Goal: Task Accomplishment & Management: Complete application form

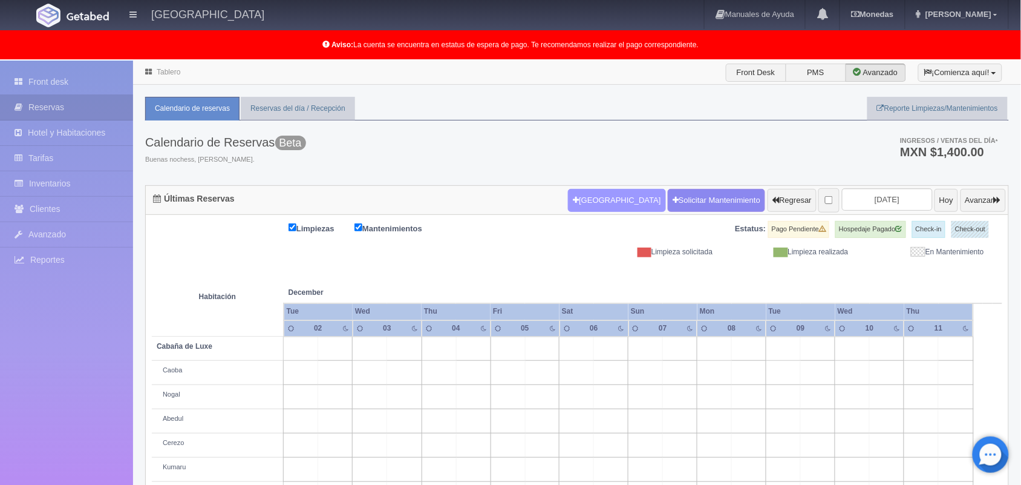
click at [599, 197] on button "[GEOGRAPHIC_DATA]" at bounding box center [616, 200] width 97 height 23
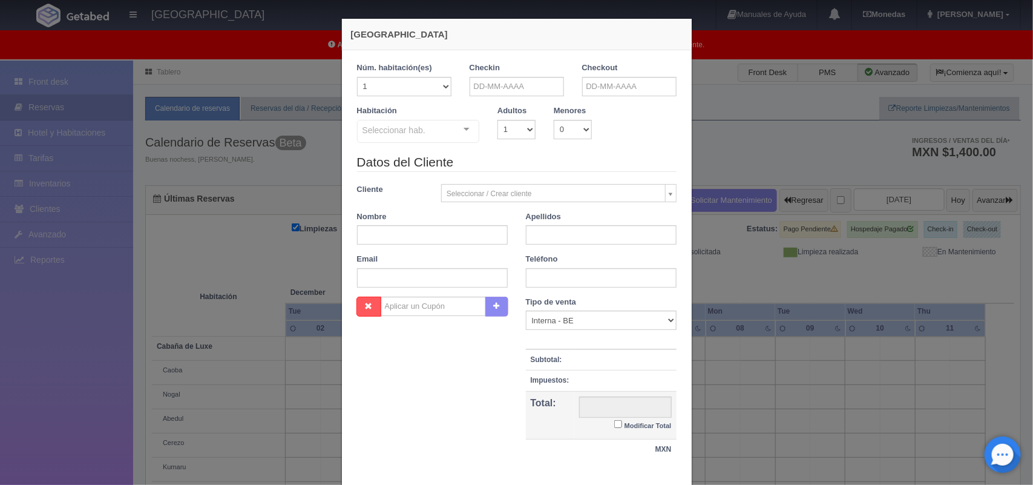
checkbox input "false"
click at [513, 86] on input "text" at bounding box center [516, 86] width 94 height 19
click at [608, 82] on input "text" at bounding box center [629, 86] width 94 height 19
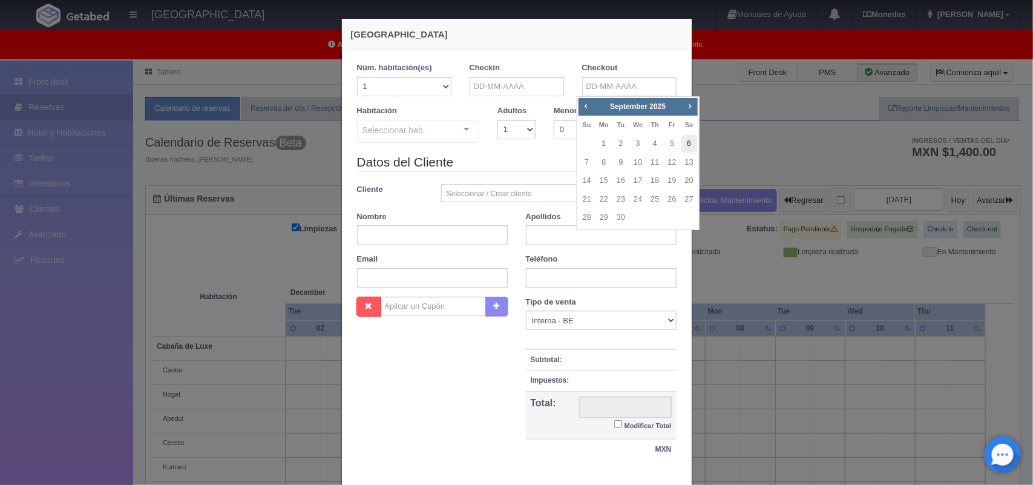
click at [688, 146] on link "6" at bounding box center [689, 144] width 16 height 18
type input "06-09-2025"
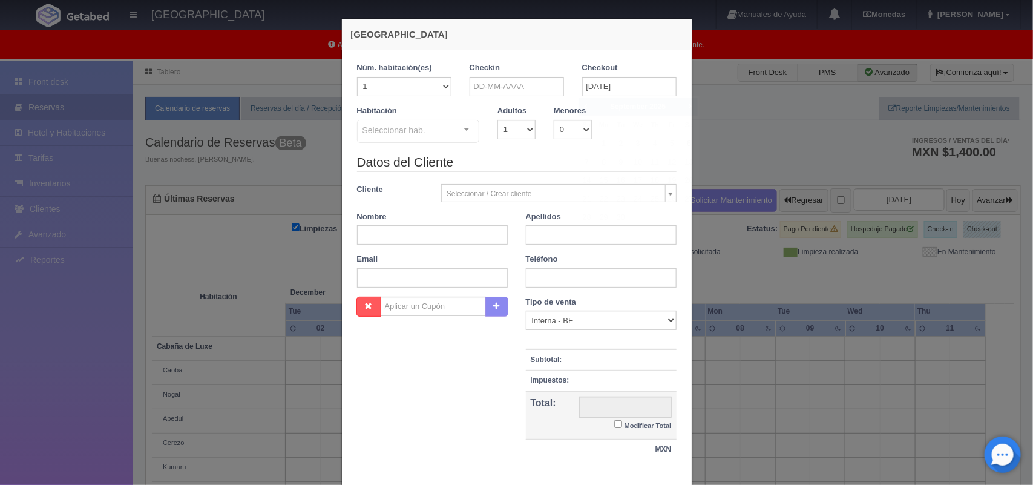
checkbox input "false"
click at [513, 88] on input "text" at bounding box center [516, 86] width 94 height 19
click at [576, 110] on span "Next" at bounding box center [577, 106] width 10 height 10
click at [575, 146] on link "6" at bounding box center [577, 144] width 16 height 18
type input "06-09-2025"
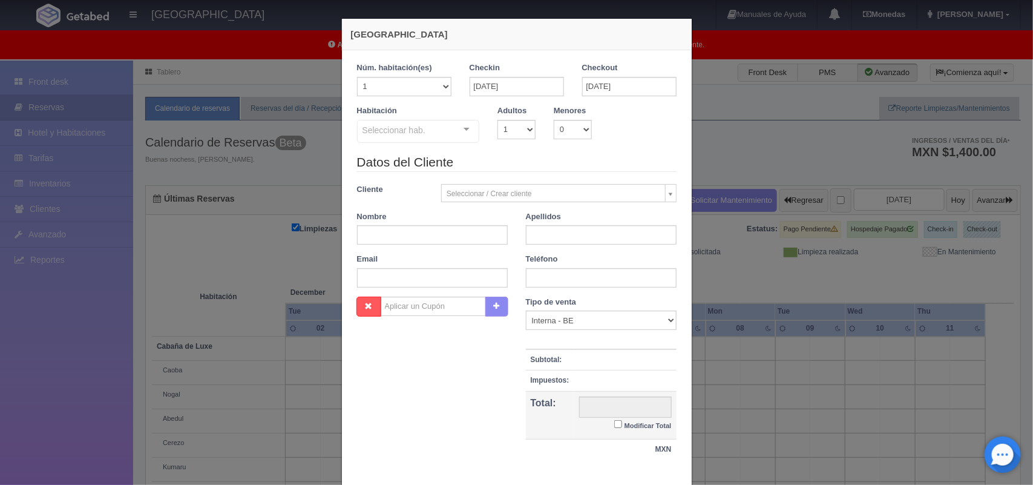
checkbox input "false"
click at [627, 93] on input "06-09-2025" at bounding box center [629, 86] width 94 height 19
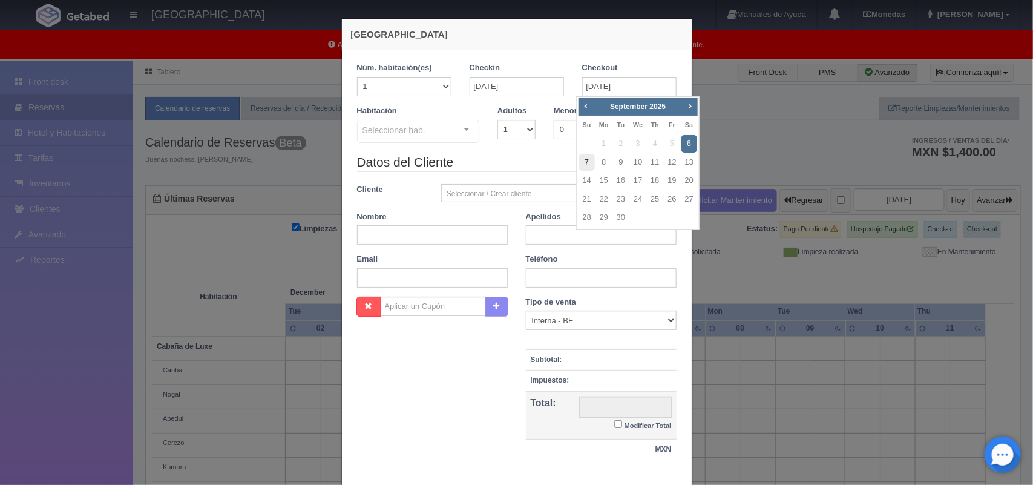
click at [585, 165] on link "7" at bounding box center [587, 163] width 16 height 18
type input "07-09-2025"
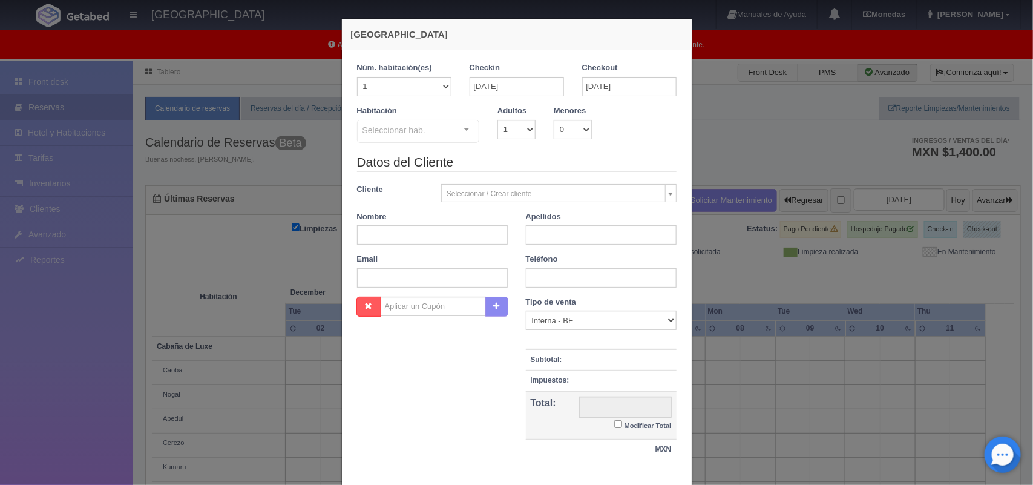
checkbox input "false"
click at [520, 134] on select "1 2 3 4 5 6 7 8 9 10" at bounding box center [516, 129] width 38 height 19
select select "2"
click at [497, 120] on select "1 2 3 4 5 6 7 8 9 10" at bounding box center [516, 129] width 38 height 19
click at [457, 126] on div "Seleccionar hab. Cabaña de Luxe Cabaña de Luxe - Sin asignar Nogal Abedul Cabañ…" at bounding box center [418, 132] width 123 height 24
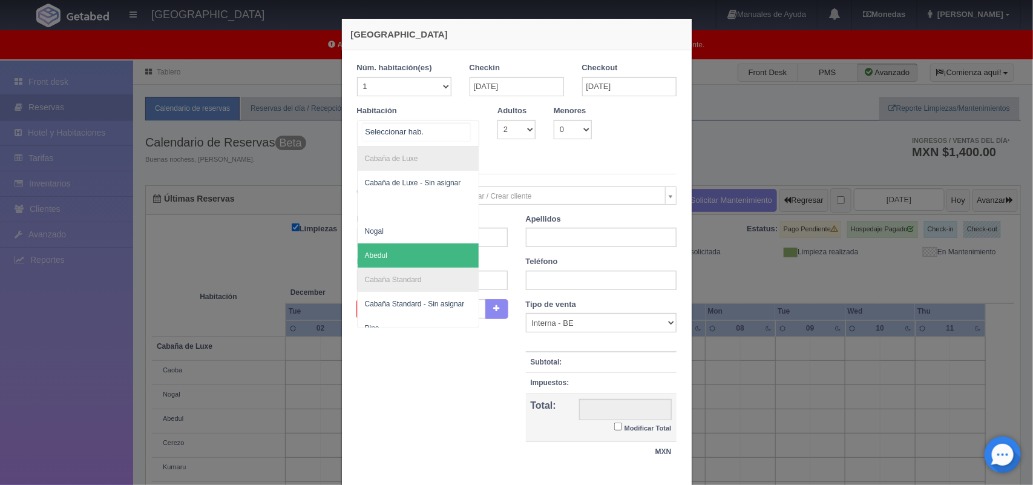
click at [440, 252] on span "Abedul" at bounding box center [419, 255] width 122 height 24
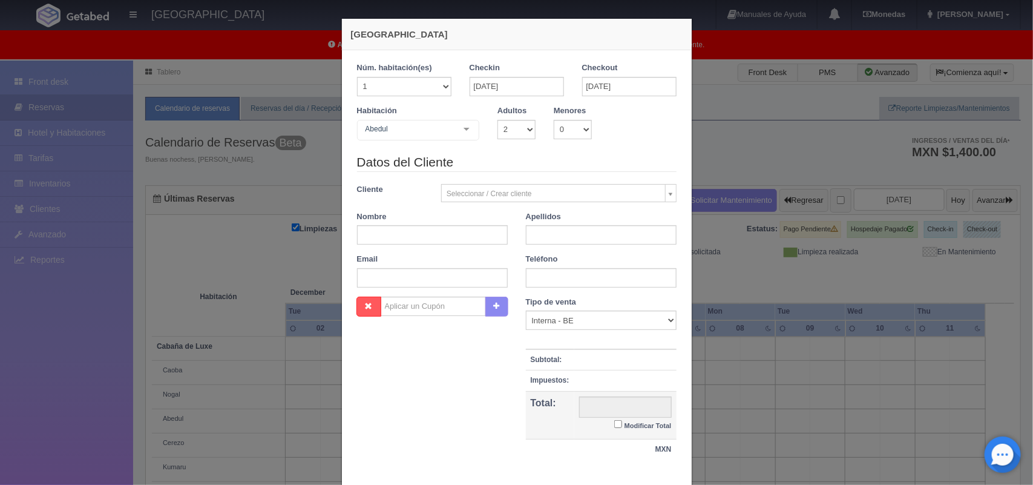
checkbox input "false"
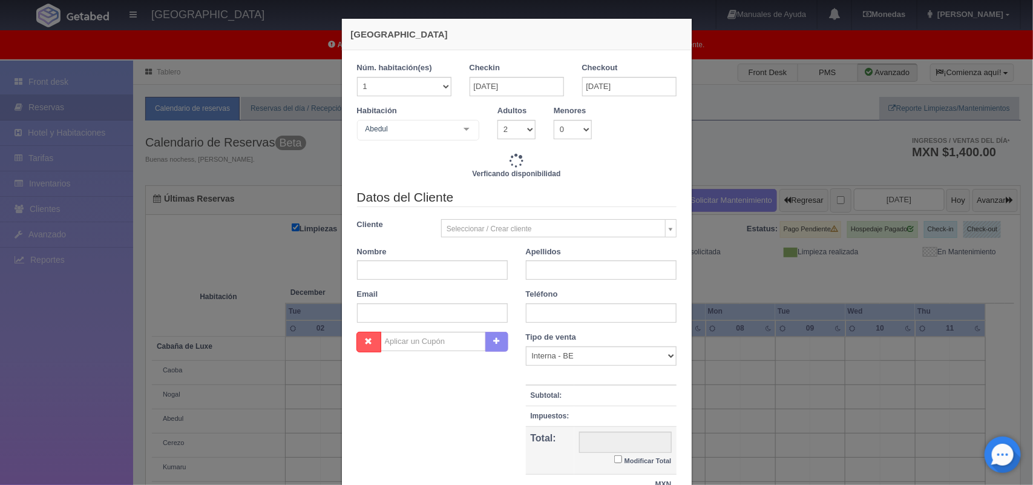
type input "2220.00"
checkbox input "false"
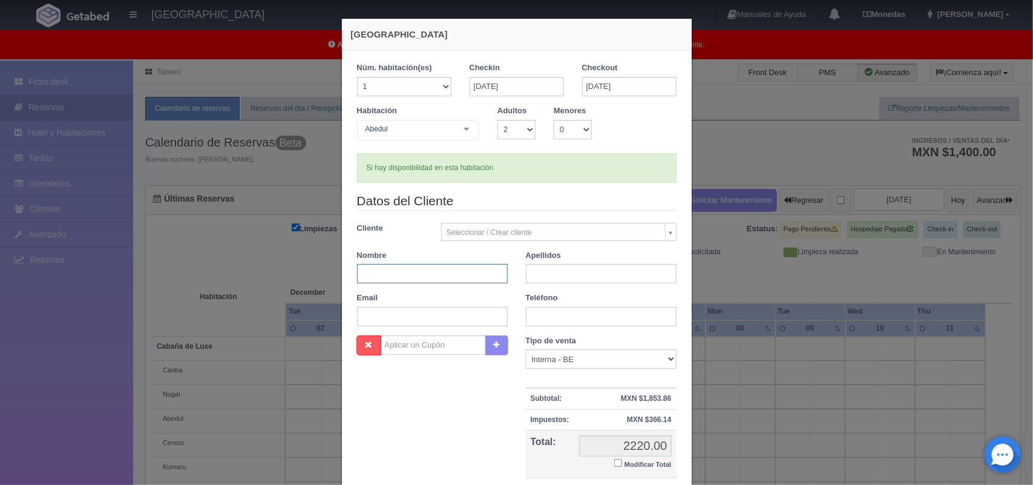
click at [416, 280] on input "text" at bounding box center [432, 273] width 151 height 19
type input "Paola"
click at [540, 271] on input "text" at bounding box center [601, 273] width 151 height 19
type input "Quiróz"
click at [593, 316] on input "text" at bounding box center [601, 316] width 151 height 19
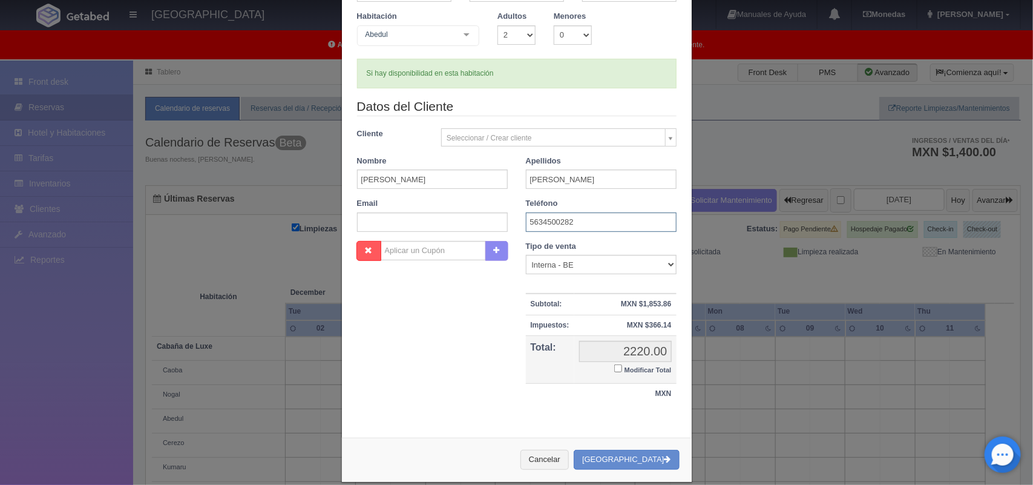
scroll to position [101, 0]
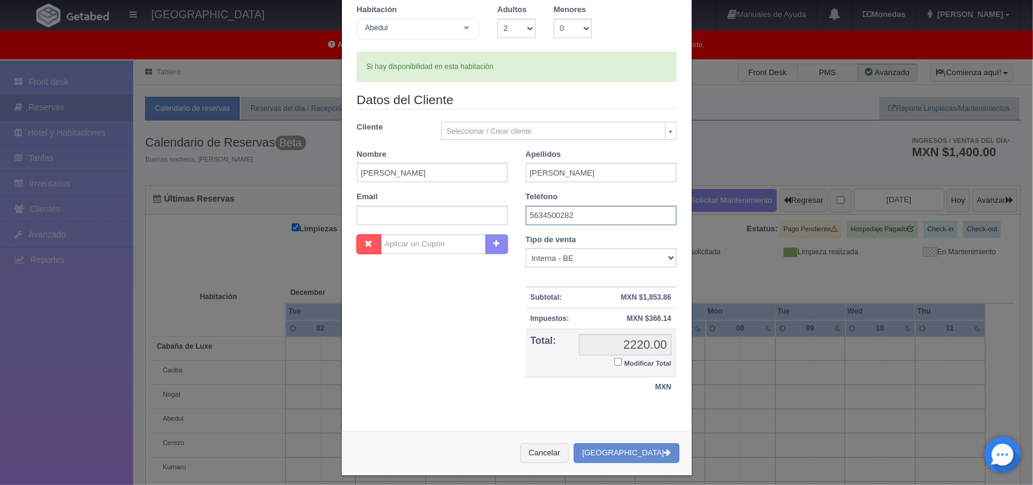
type input "5634500282"
click at [614, 362] on input "Modificar Total" at bounding box center [618, 362] width 8 height 8
checkbox input "true"
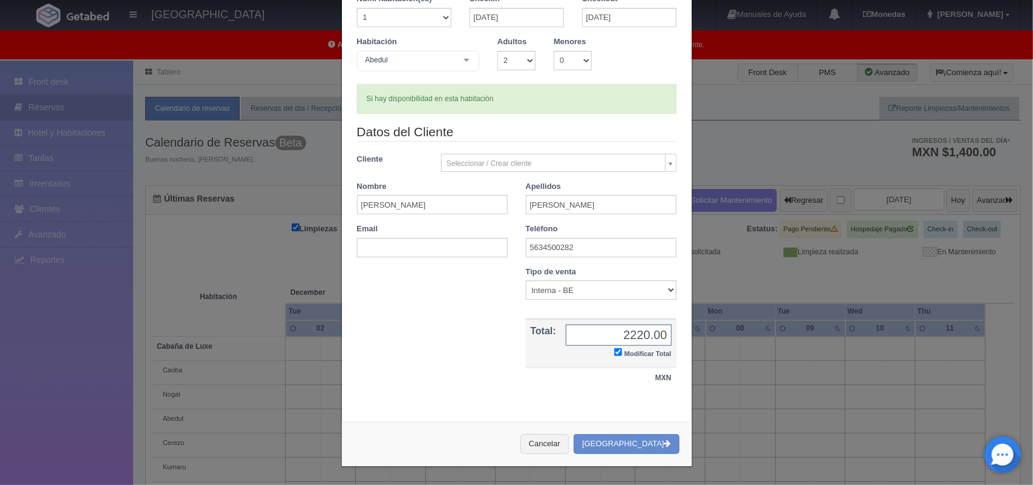
scroll to position [70, 0]
type input "2120.00"
click at [439, 244] on input "text" at bounding box center [432, 247] width 151 height 19
paste input "pq141198@gmail.com"
type input "pq141198@gmail.com"
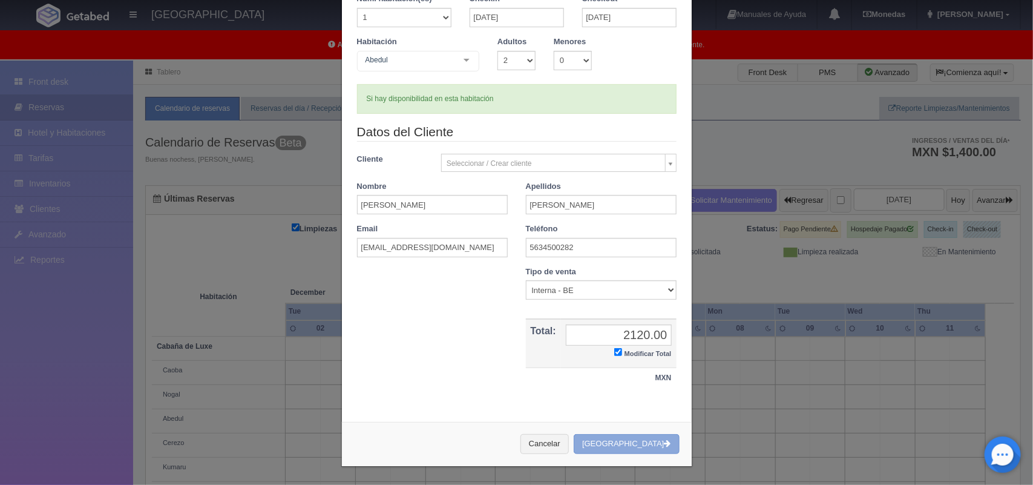
click at [624, 443] on button "[GEOGRAPHIC_DATA]" at bounding box center [626, 444] width 105 height 20
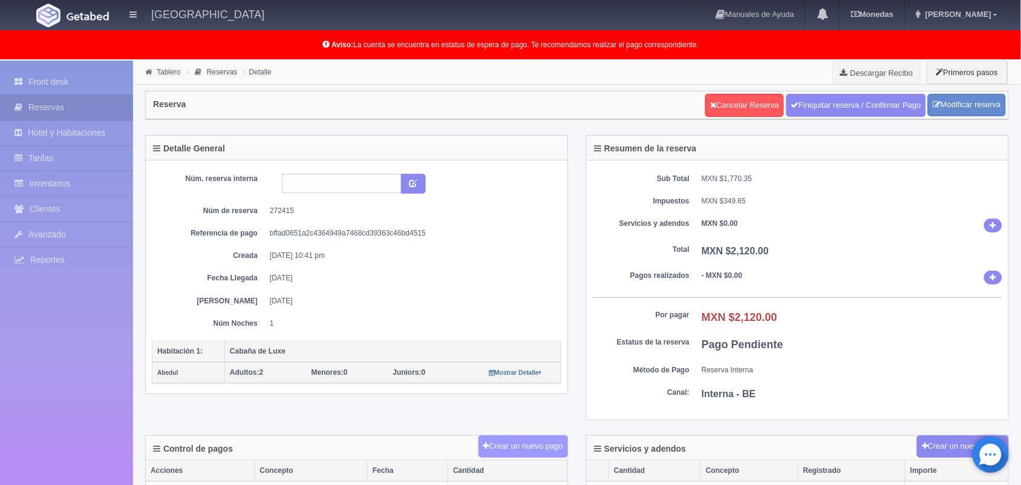
click at [528, 454] on button "Crear un nuevo pago" at bounding box center [524, 446] width 90 height 22
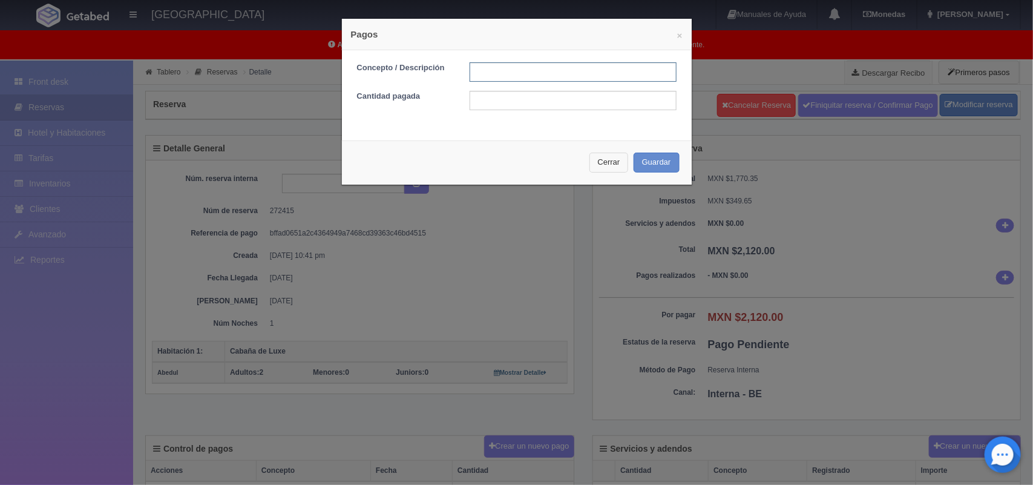
drag, startPoint x: 555, startPoint y: 71, endPoint x: 595, endPoint y: 162, distance: 98.6
click at [595, 162] on div "× Pagos Concepto / Descripción Cantidad pagada Cerrar Guardar" at bounding box center [516, 101] width 351 height 167
type input "Pago transferencia [DATE]"
click at [549, 97] on input "text" at bounding box center [572, 100] width 207 height 19
type input "2120.00"
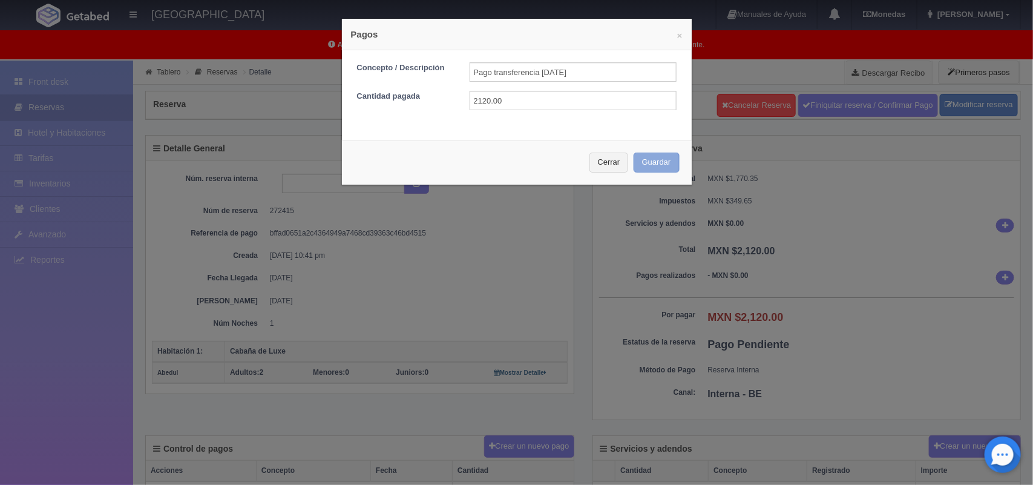
click at [641, 169] on button "Guardar" at bounding box center [656, 162] width 46 height 20
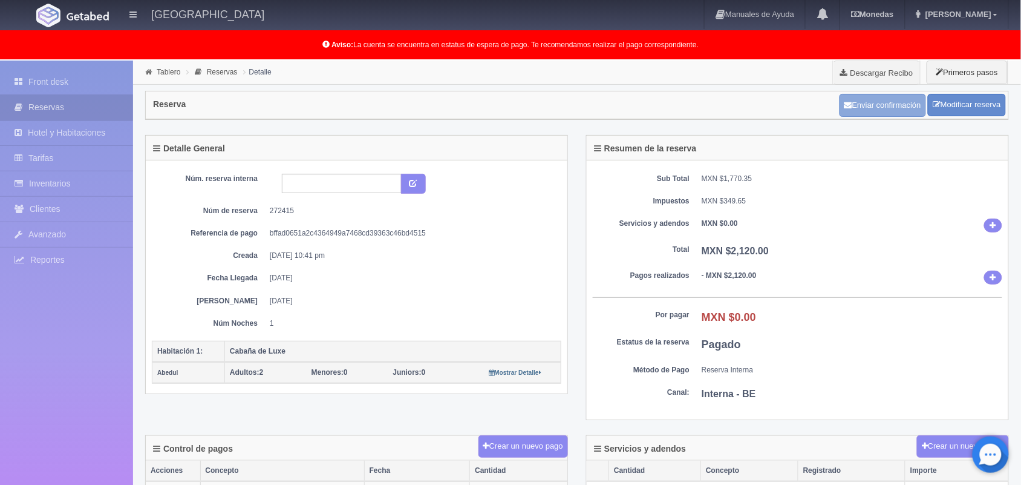
click at [884, 106] on button "Enviar confirmación" at bounding box center [883, 105] width 87 height 23
click at [171, 68] on link "Tablero" at bounding box center [169, 72] width 24 height 8
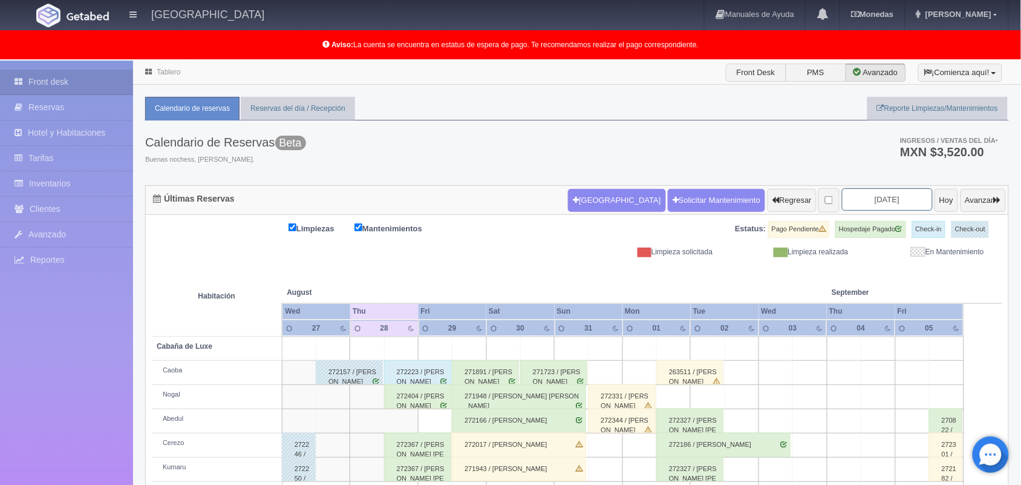
click at [857, 201] on input "[DATE]" at bounding box center [887, 199] width 91 height 22
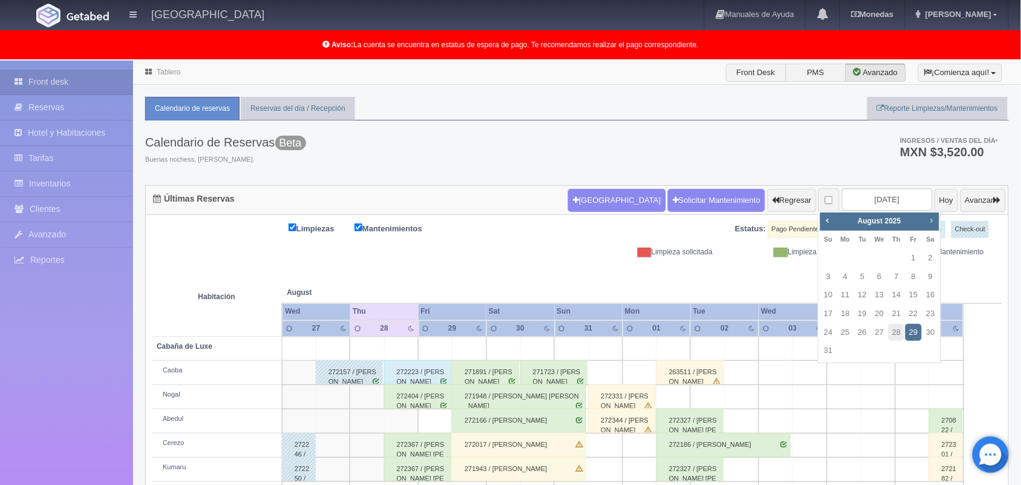
click at [932, 215] on span "Next" at bounding box center [932, 220] width 10 height 10
click at [930, 262] on link "6" at bounding box center [931, 258] width 16 height 18
type input "2025-09-06"
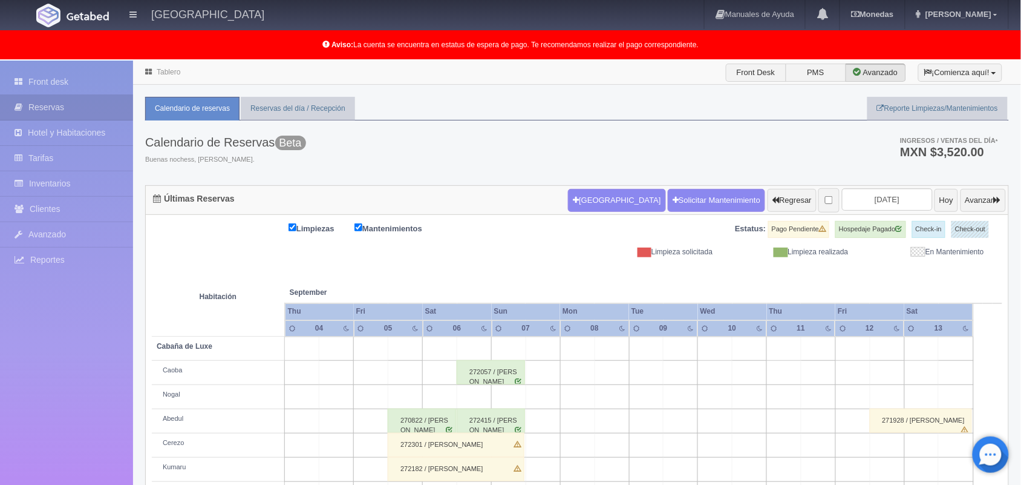
drag, startPoint x: 1026, startPoint y: 219, endPoint x: 1024, endPoint y: 207, distance: 12.3
click at [1021, 207] on html "Hotel Xacallan Manuales de Ayuda Actualizaciones recientes Monedas Tipo de camb…" at bounding box center [510, 242] width 1021 height 485
click at [171, 74] on link "Tablero" at bounding box center [169, 72] width 24 height 8
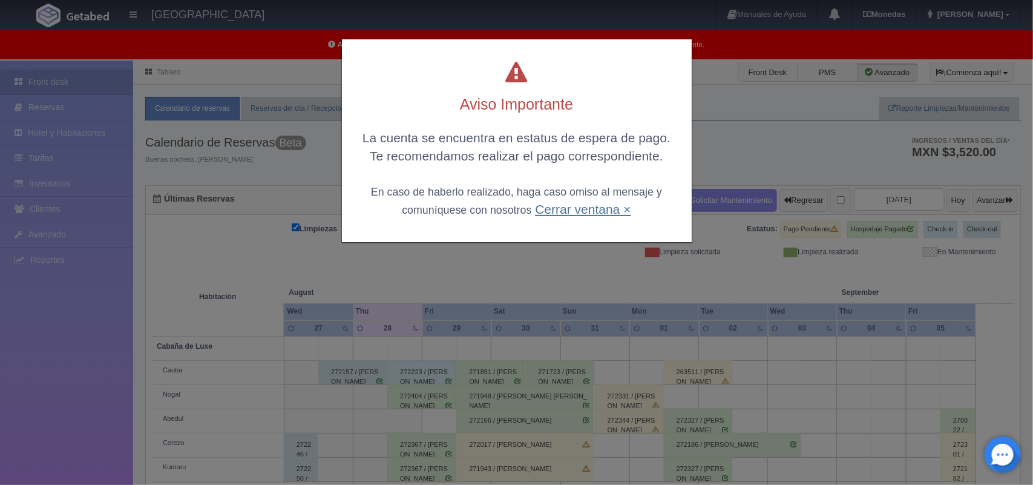
click at [570, 202] on link "Cerrar ventana ×" at bounding box center [583, 209] width 96 height 14
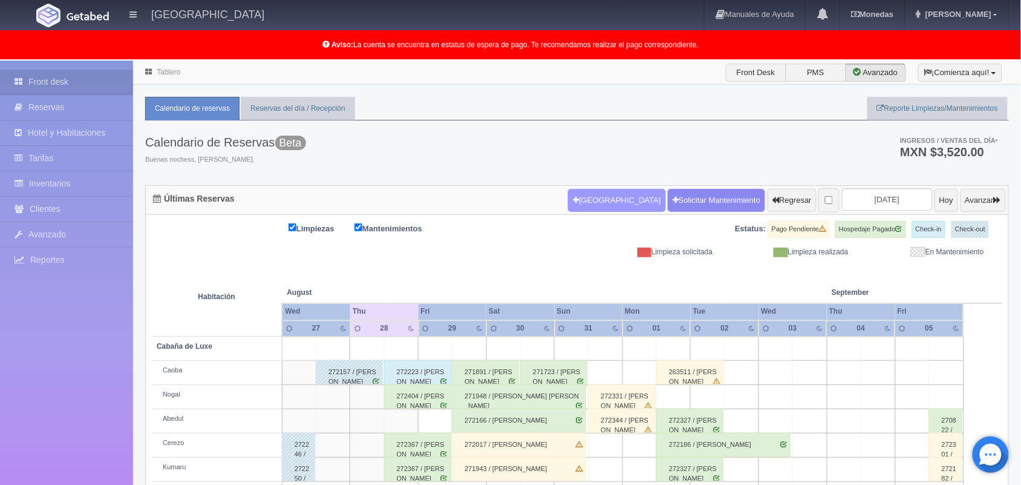
click at [577, 206] on button "Nueva Reserva" at bounding box center [616, 200] width 97 height 23
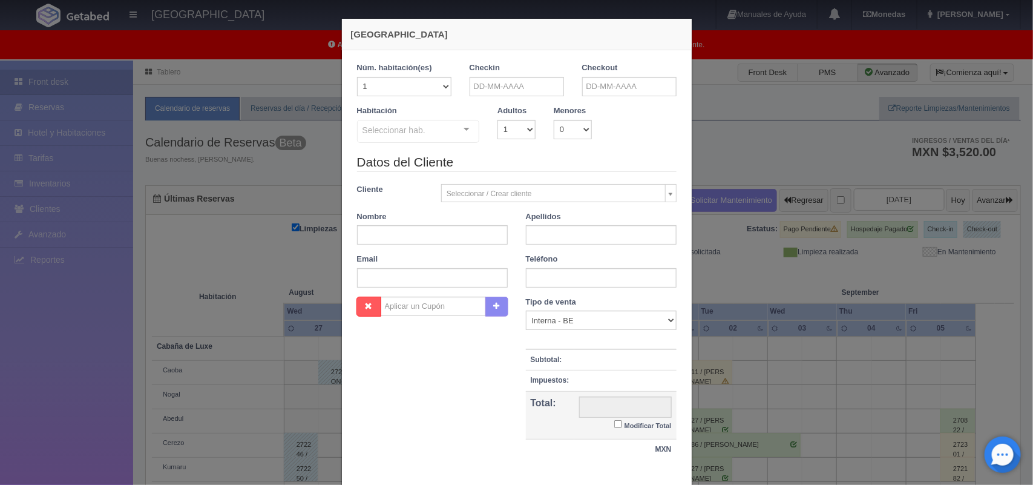
checkbox input "false"
click at [503, 85] on input "text" at bounding box center [516, 86] width 94 height 19
click at [569, 104] on div "Prev Next August 2025" at bounding box center [525, 107] width 119 height 18
click at [572, 107] on span "Next" at bounding box center [577, 106] width 10 height 10
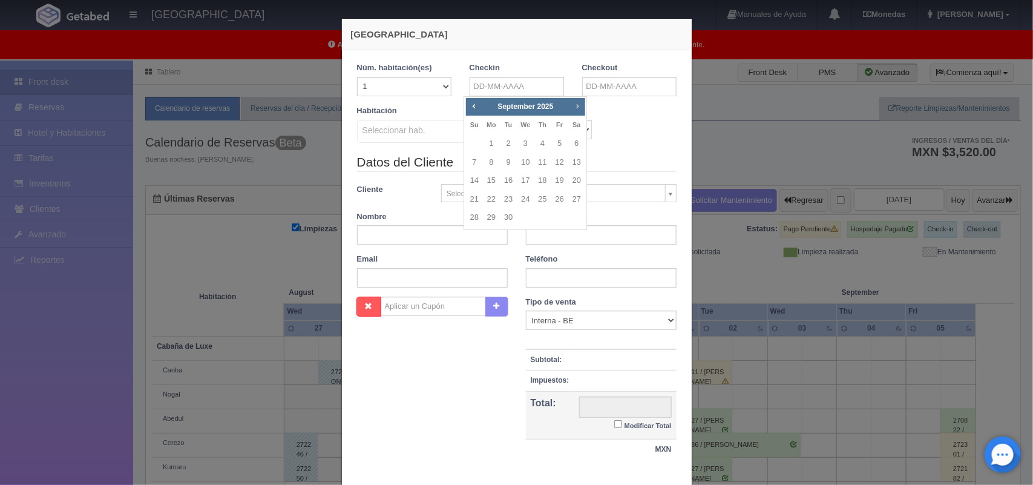
click at [572, 107] on span "Next" at bounding box center [577, 106] width 10 height 10
click at [542, 141] on link "4" at bounding box center [543, 144] width 16 height 18
type input "04-12-2025"
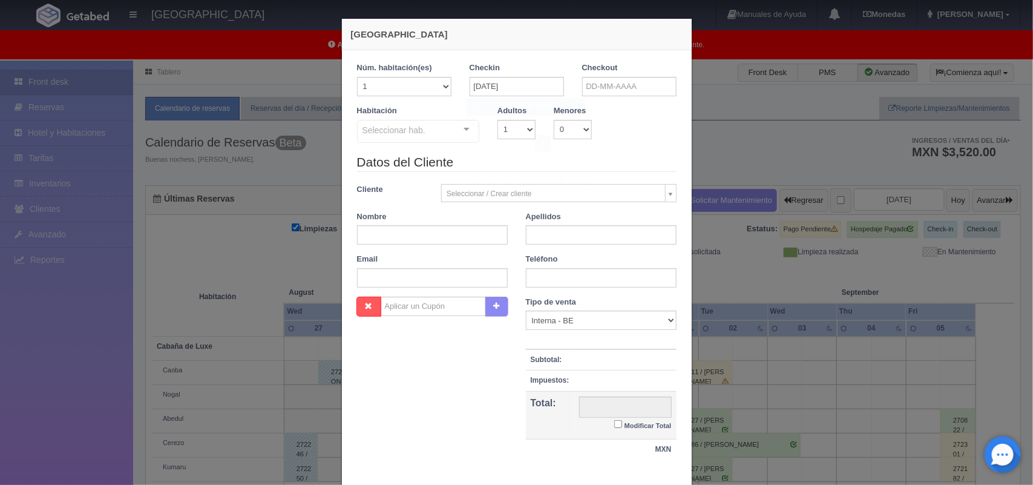
checkbox input "false"
click at [617, 91] on input "text" at bounding box center [629, 86] width 94 height 19
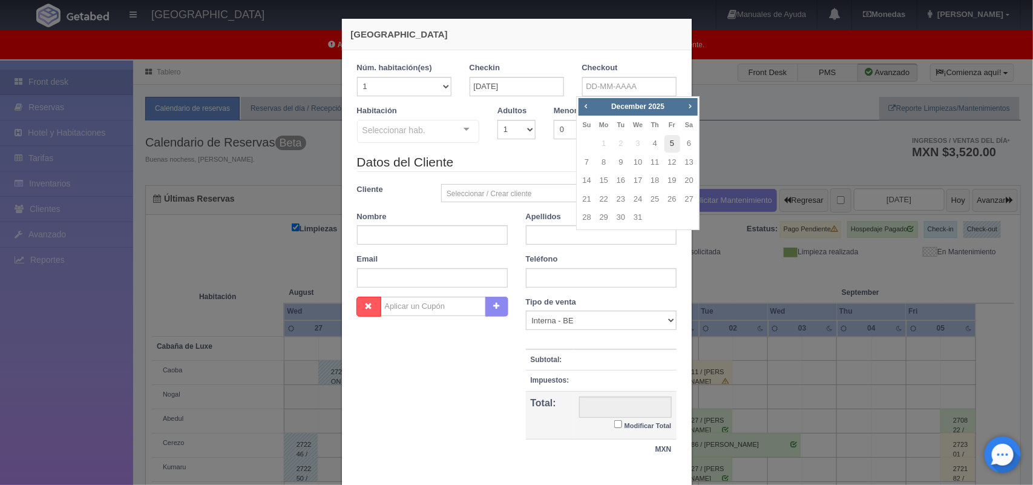
click at [666, 142] on link "5" at bounding box center [672, 144] width 16 height 18
type input "05-12-2025"
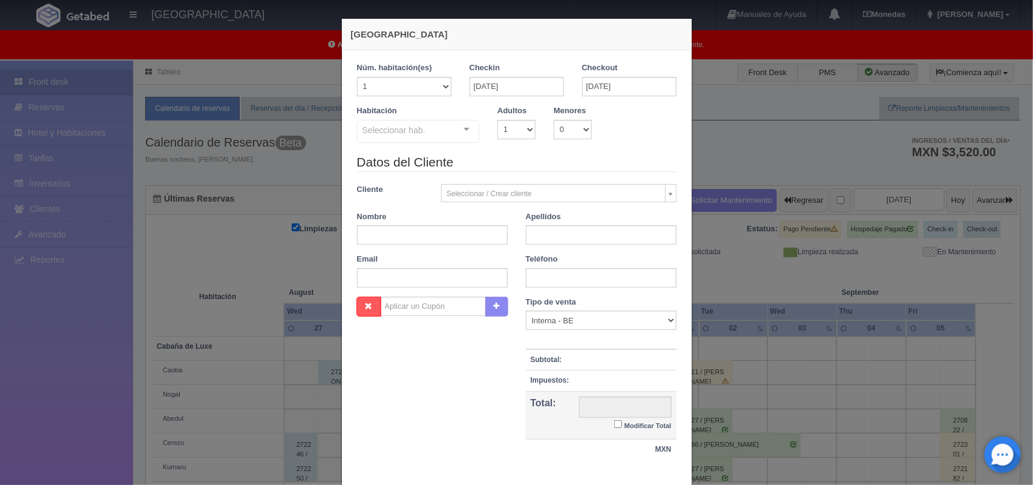
checkbox input "false"
click at [521, 125] on select "1 2 3 4 5 6 7 8 9 10" at bounding box center [516, 129] width 38 height 19
select select "2"
click at [497, 120] on select "1 2 3 4 5 6 7 8 9 10" at bounding box center [516, 129] width 38 height 19
click at [461, 131] on div at bounding box center [466, 129] width 24 height 18
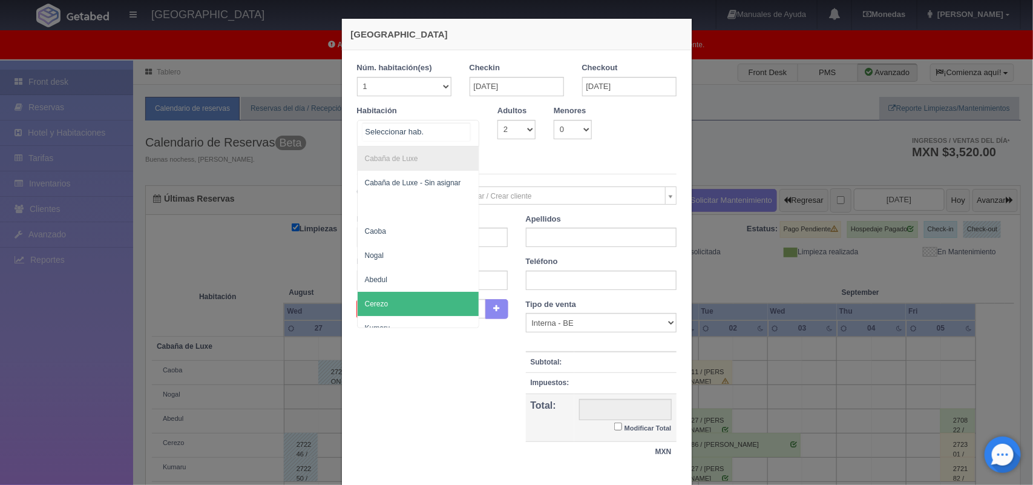
click at [442, 298] on span "Cerezo" at bounding box center [419, 304] width 122 height 24
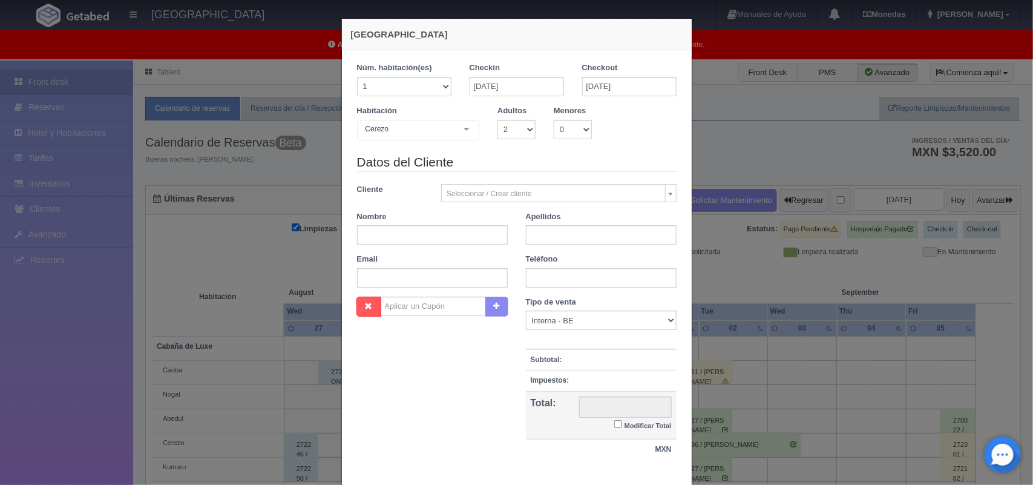
checkbox input "false"
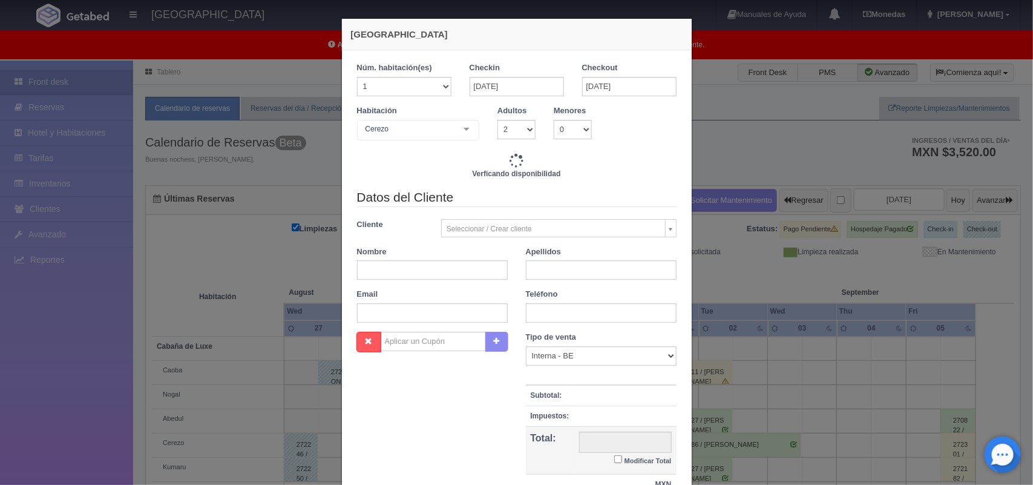
type input "1500.00"
checkbox input "false"
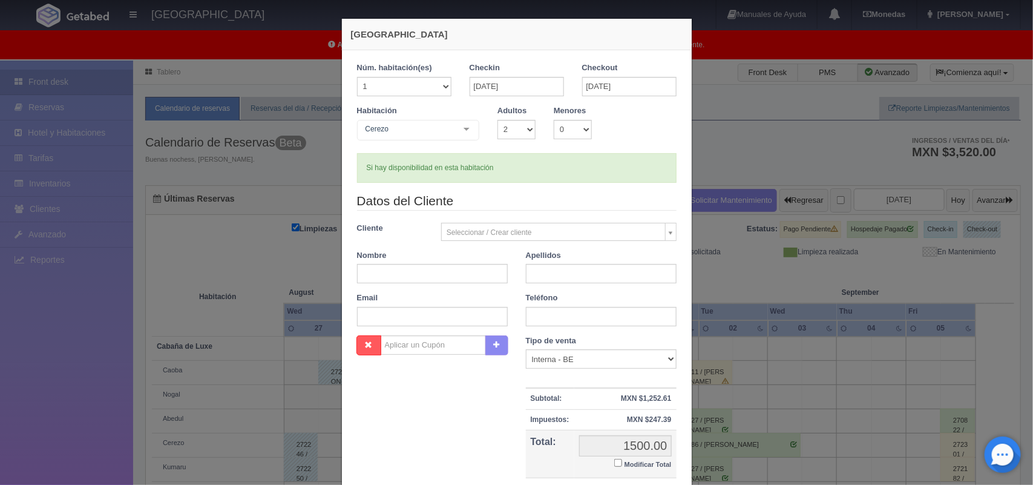
click at [461, 131] on div at bounding box center [466, 129] width 24 height 18
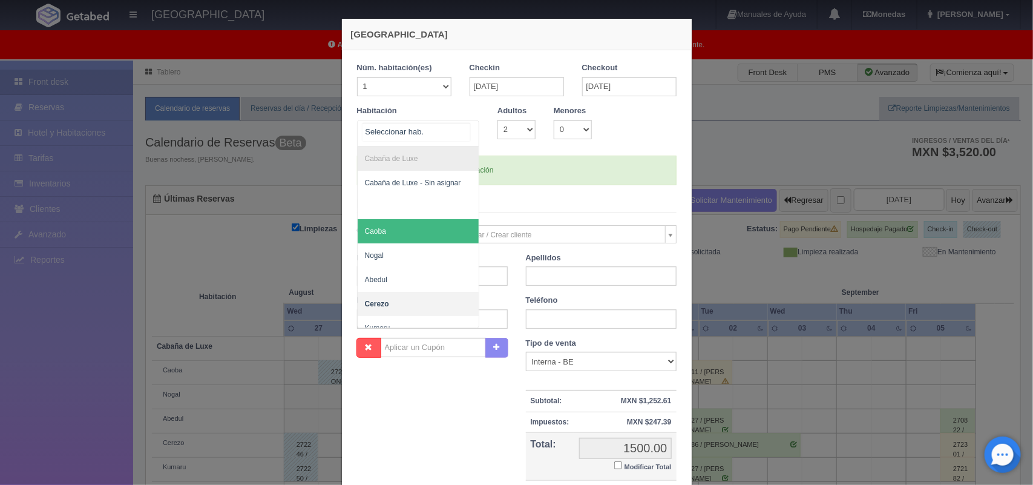
click at [434, 239] on span "Caoba" at bounding box center [419, 231] width 122 height 24
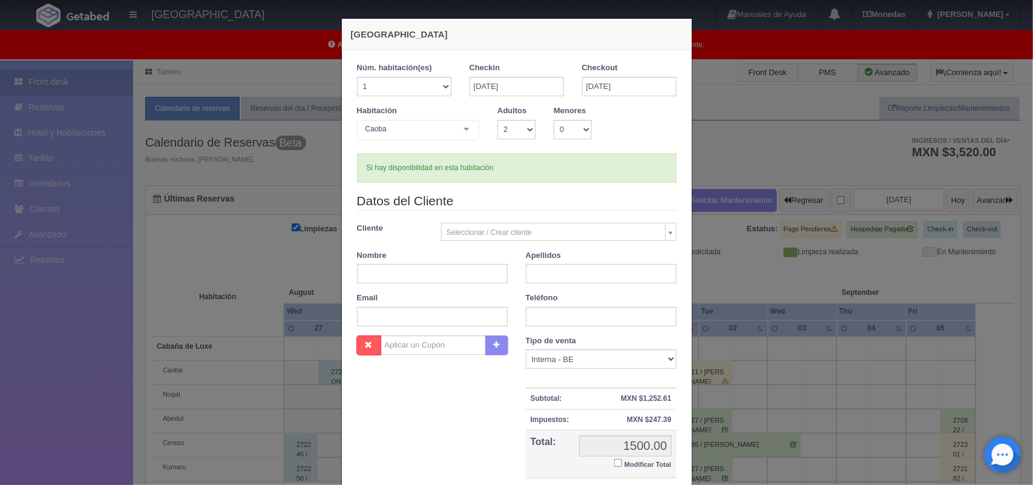
checkbox input "false"
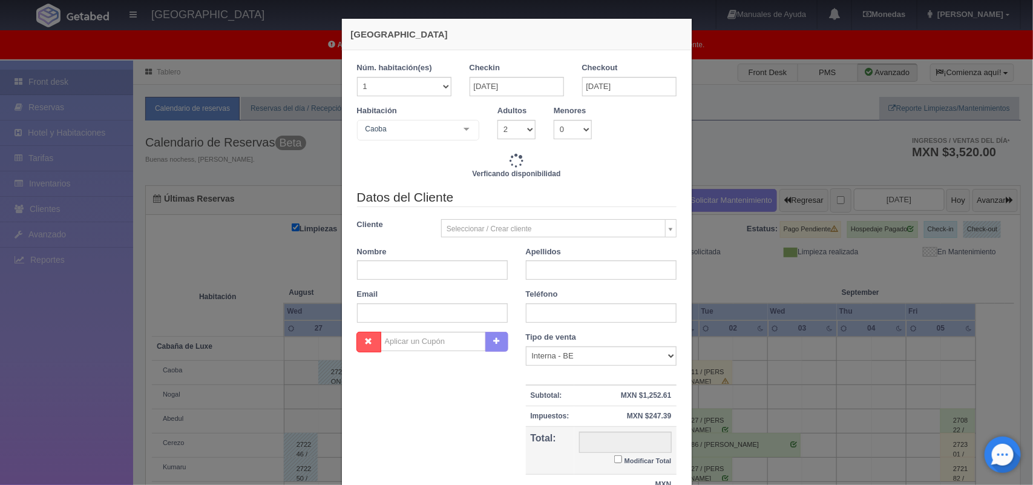
type input "1500.00"
checkbox input "false"
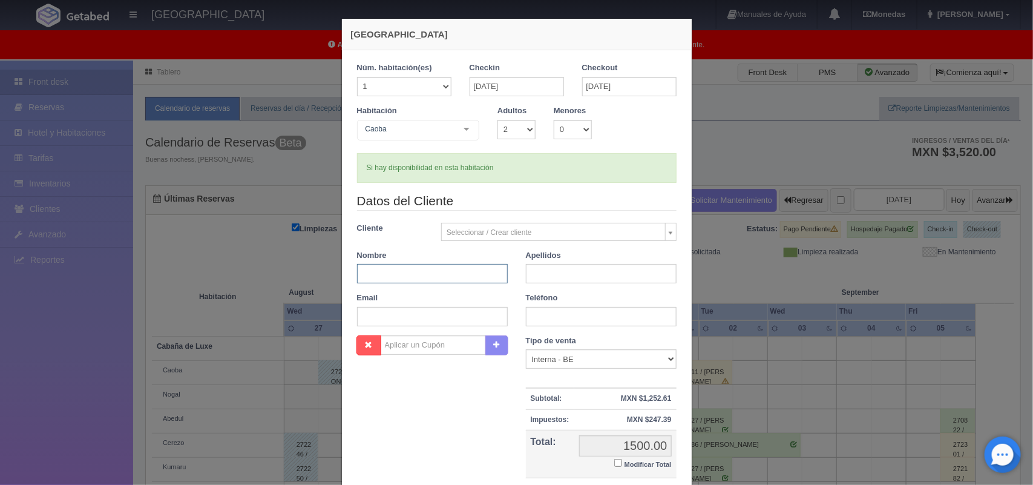
click at [401, 273] on input "text" at bounding box center [432, 273] width 151 height 19
type input "Javier"
click at [539, 276] on input "text" at bounding box center [601, 273] width 151 height 19
type input "Figueroa"
click at [539, 321] on input "text" at bounding box center [601, 316] width 151 height 19
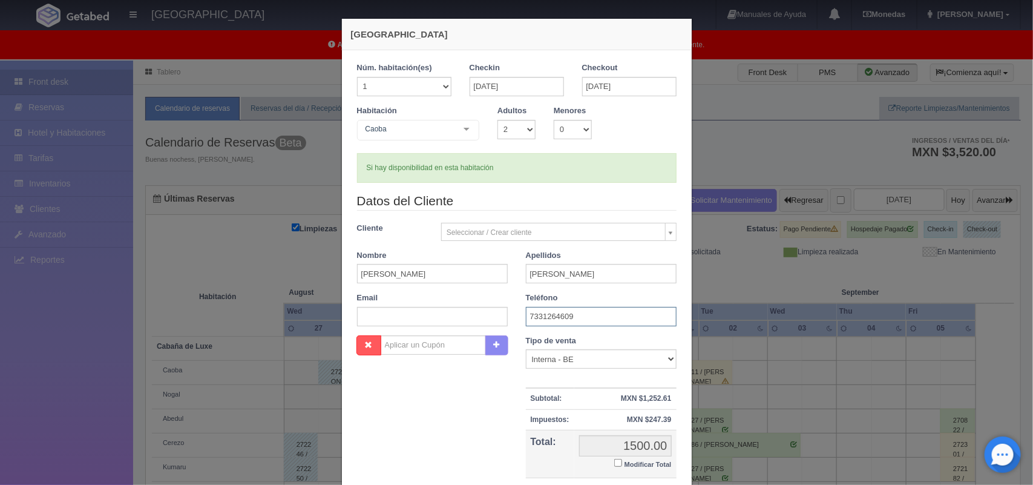
type input "7331264609"
click at [475, 316] on input "text" at bounding box center [432, 316] width 151 height 19
paste input "victorjfd28@hotmail.com"
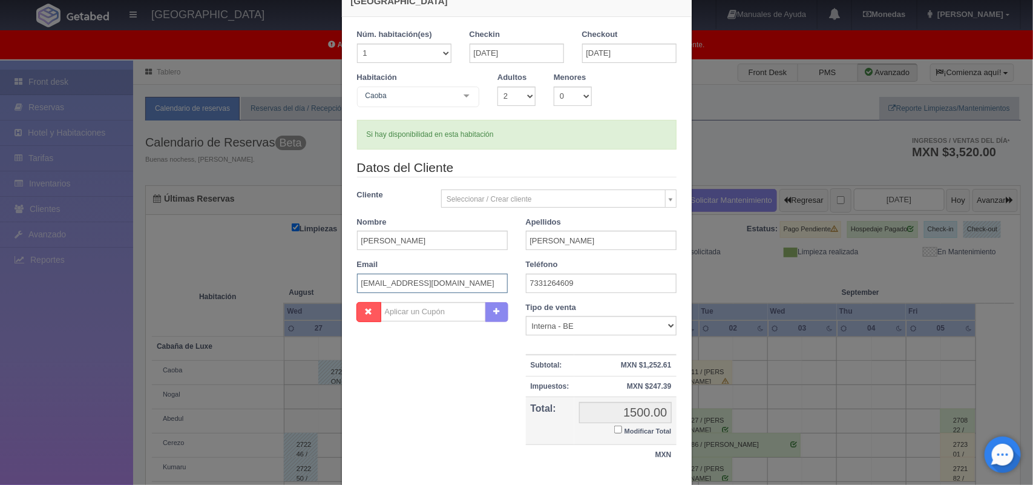
type input "victorjfd28@hotmail.com"
click at [614, 430] on input "Modificar Total" at bounding box center [618, 429] width 8 height 8
checkbox input "true"
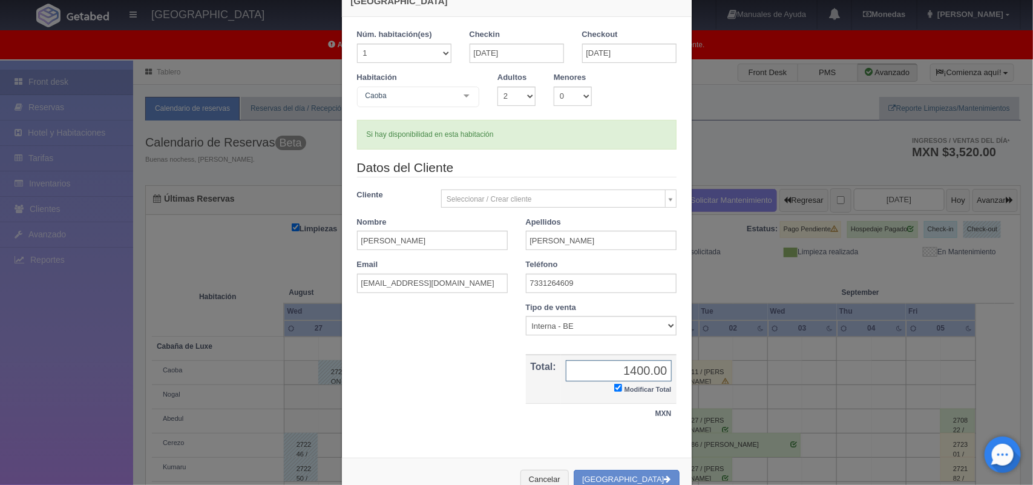
scroll to position [70, 0]
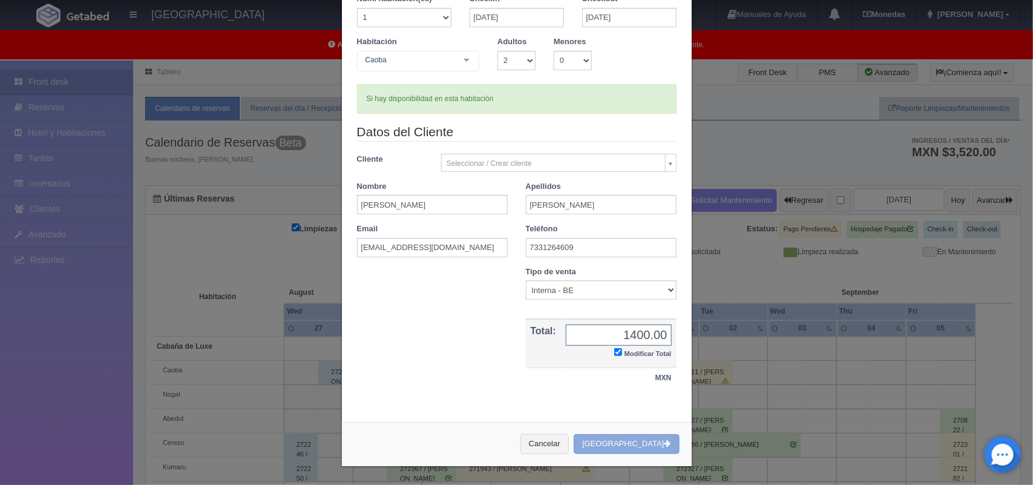
type input "1400.00"
click at [622, 448] on button "[GEOGRAPHIC_DATA]" at bounding box center [626, 444] width 105 height 20
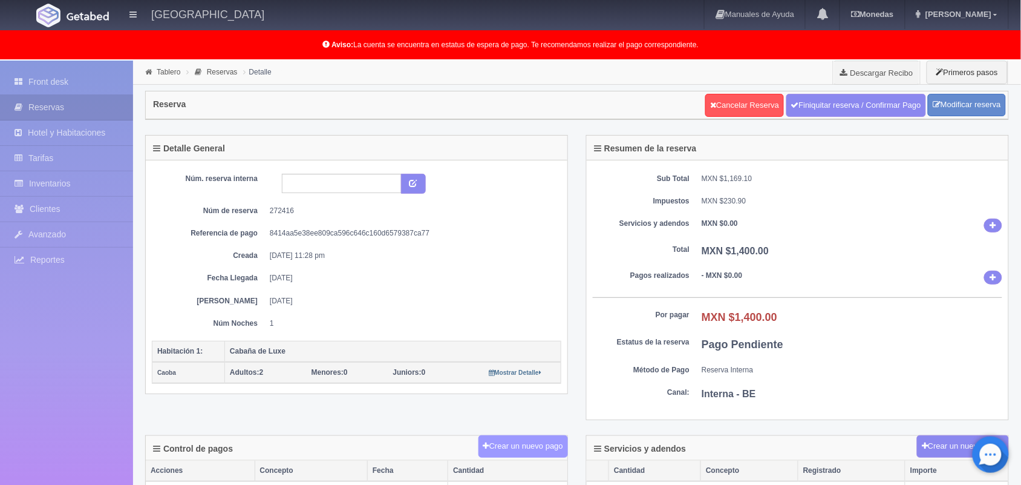
click at [500, 448] on button "Crear un nuevo pago" at bounding box center [524, 446] width 90 height 22
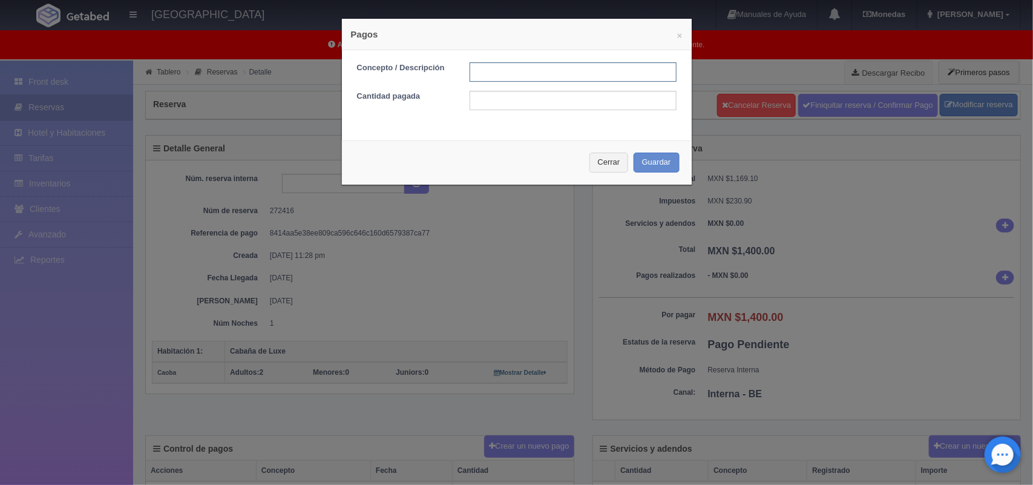
click at [489, 71] on input "text" at bounding box center [572, 71] width 207 height 19
type input "Pago transferencia [DATE]"
click at [536, 103] on input "text" at bounding box center [572, 100] width 207 height 19
type input "1400.00"
click at [652, 168] on button "Guardar" at bounding box center [656, 162] width 46 height 20
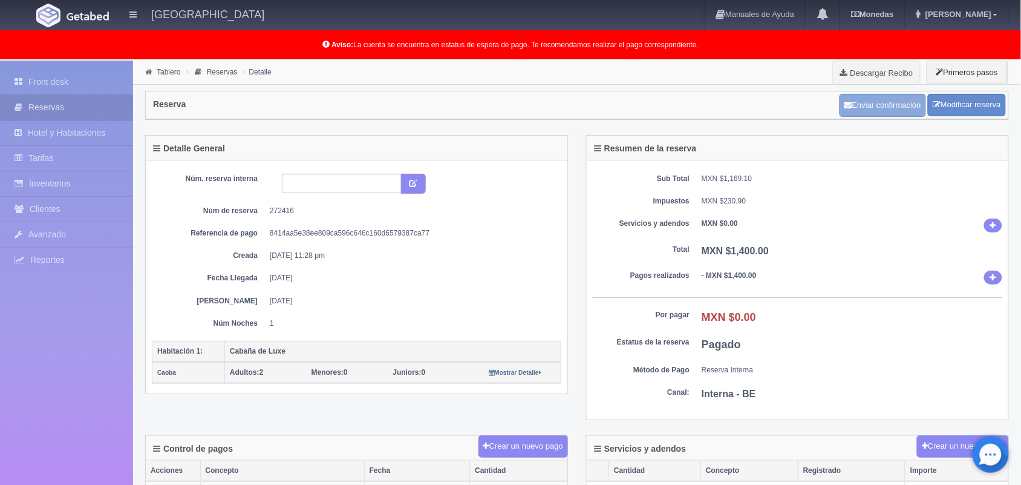
click at [887, 103] on button "Enviar confirmación" at bounding box center [883, 105] width 87 height 23
click at [167, 71] on link "Tablero" at bounding box center [169, 72] width 24 height 8
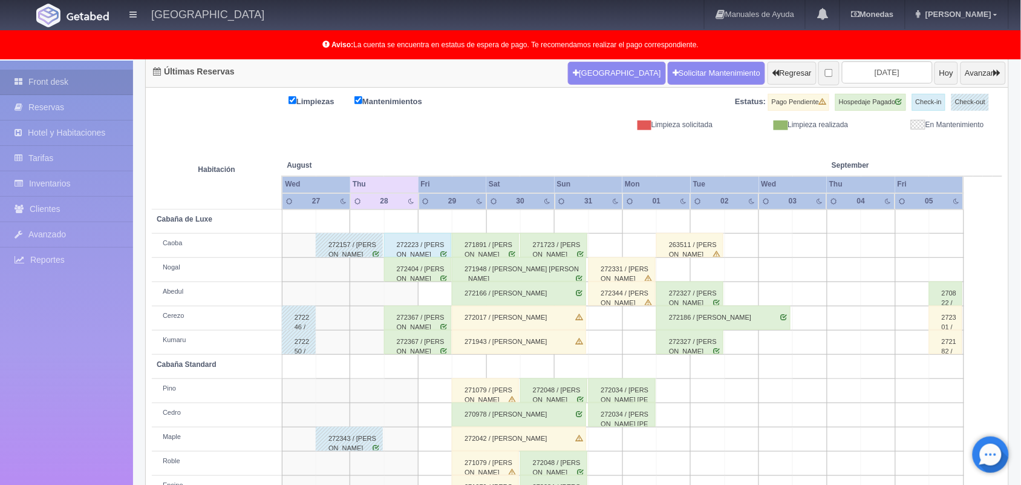
scroll to position [168, 0]
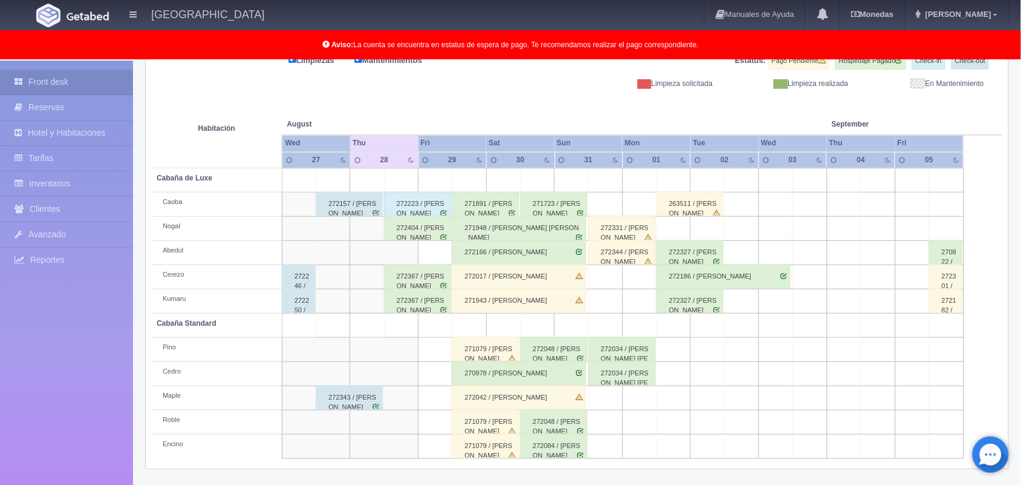
click at [422, 234] on div "272404 / [PERSON_NAME]" at bounding box center [417, 228] width 67 height 24
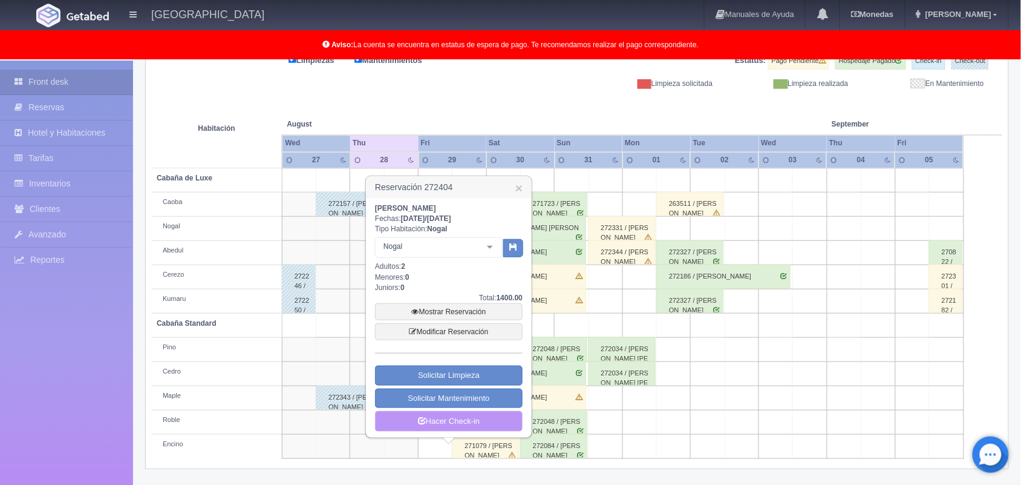
click at [454, 420] on link "Hacer Check-in" at bounding box center [449, 421] width 148 height 21
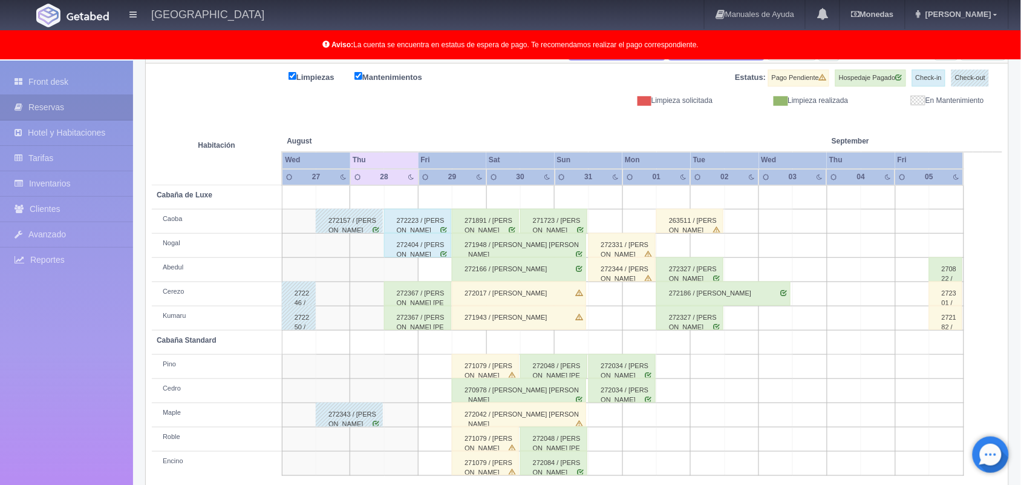
click at [1021, 333] on html "[GEOGRAPHIC_DATA] Manuales de Ayuda Actualizaciones recientes [GEOGRAPHIC_DATA]…" at bounding box center [510, 91] width 1021 height 485
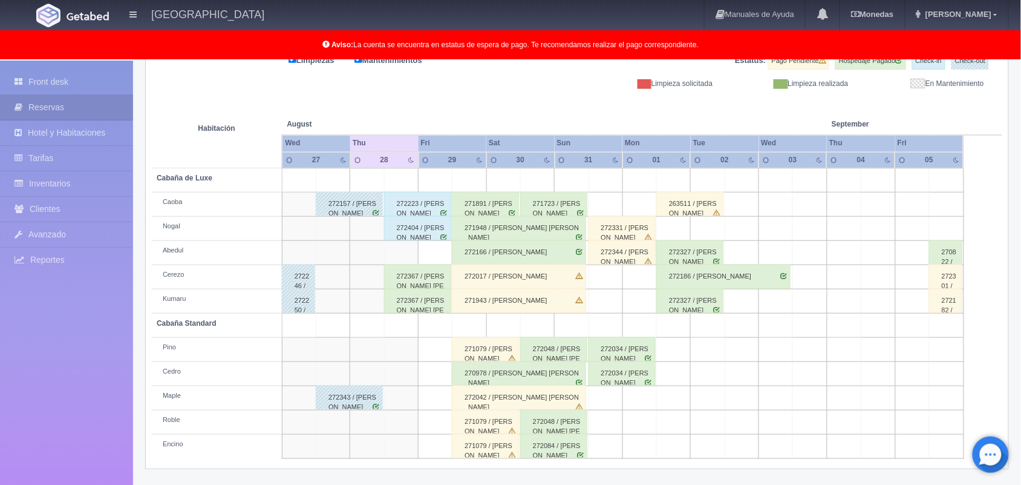
click at [425, 282] on div "272367 / [PERSON_NAME] [PERSON_NAME] [PERSON_NAME]" at bounding box center [417, 276] width 67 height 24
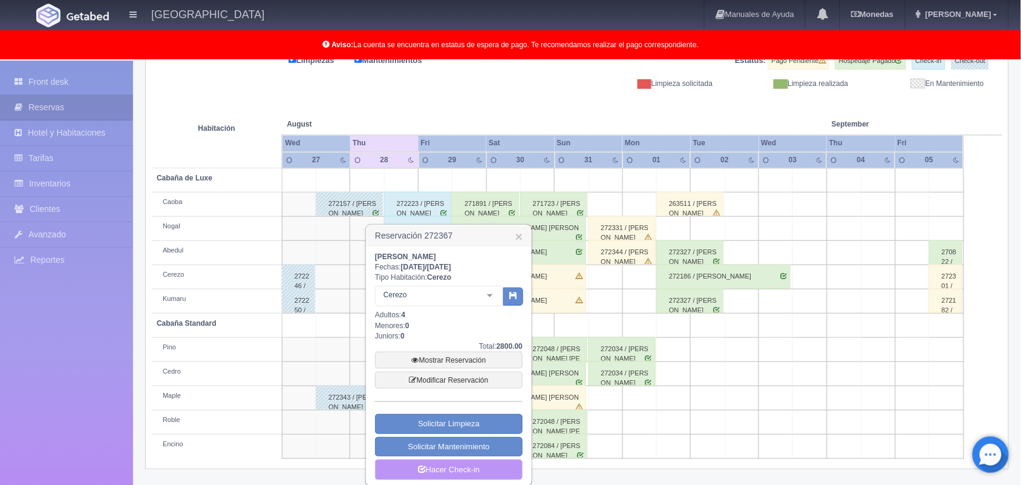
click at [453, 476] on link "Hacer Check-in" at bounding box center [449, 469] width 148 height 21
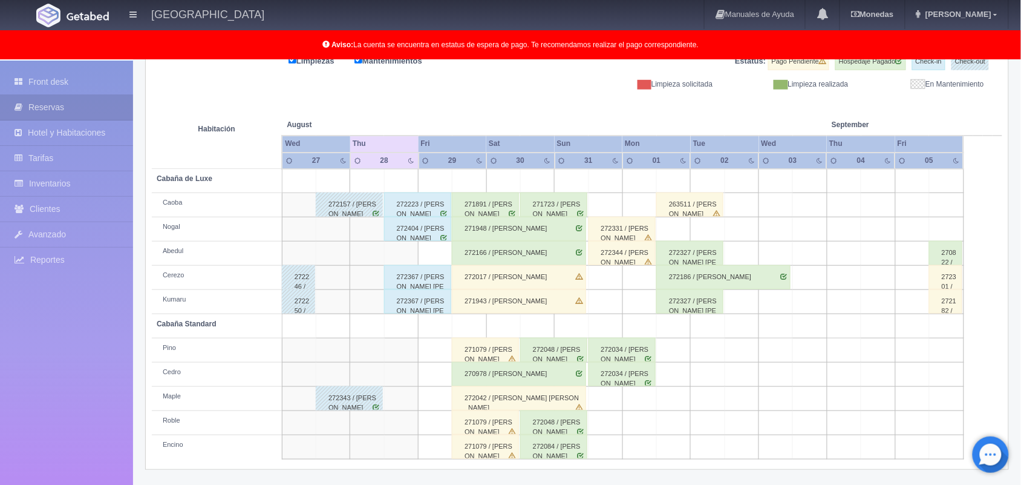
scroll to position [137, 0]
